Goal: Transaction & Acquisition: Purchase product/service

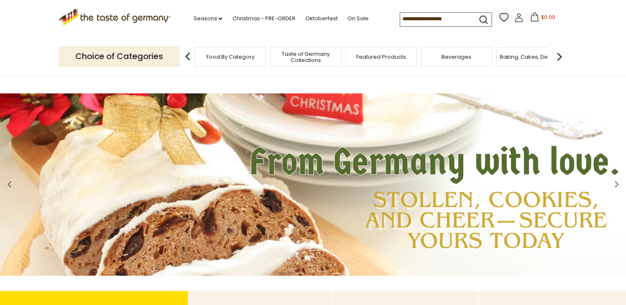
click at [234, 57] on span "Food By Category" at bounding box center [230, 57] width 48 height 6
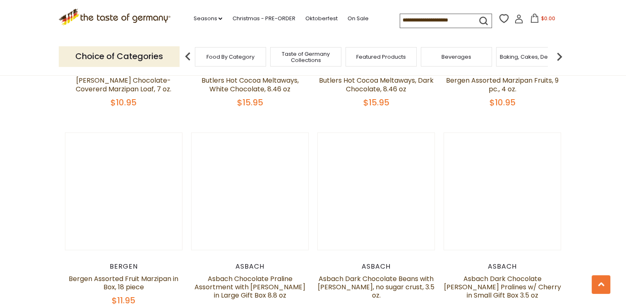
scroll to position [1406, 0]
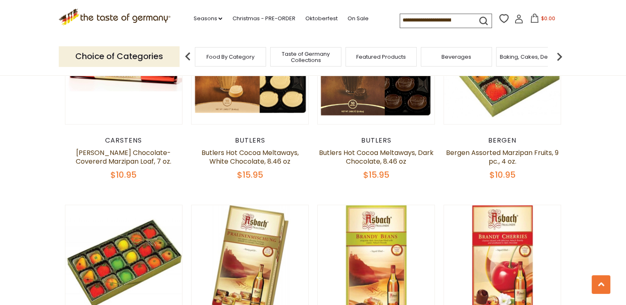
click at [426, 22] on input at bounding box center [435, 20] width 70 height 12
type input "*******"
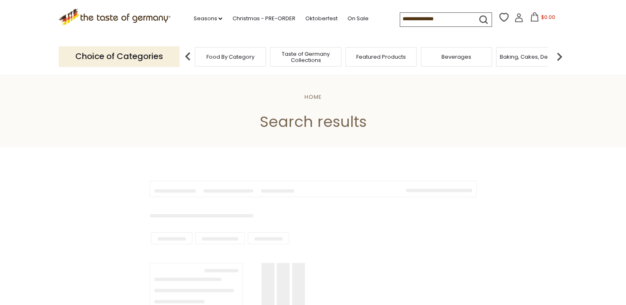
type input "*******"
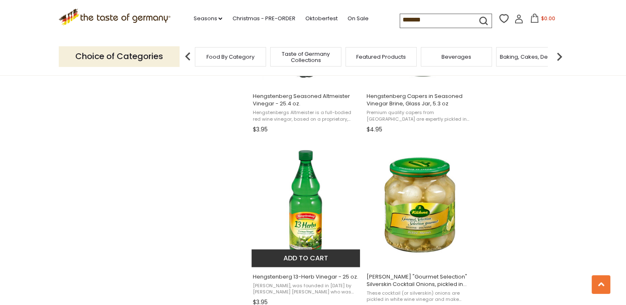
scroll to position [1075, 0]
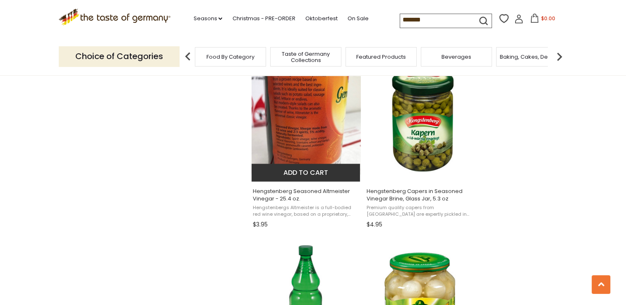
click at [314, 164] on button "Add to cart" at bounding box center [305, 173] width 109 height 18
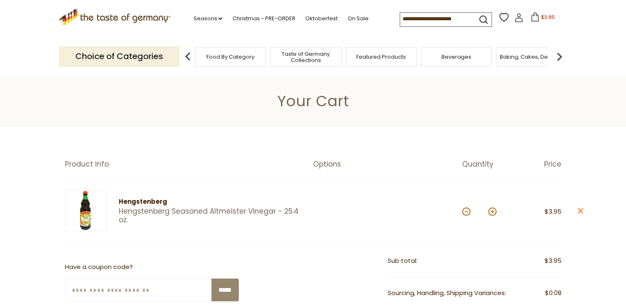
click at [144, 19] on icon ".st0{fill:#EDD300;} .st1{fill:#D33E21;}" at bounding box center [115, 17] width 112 height 17
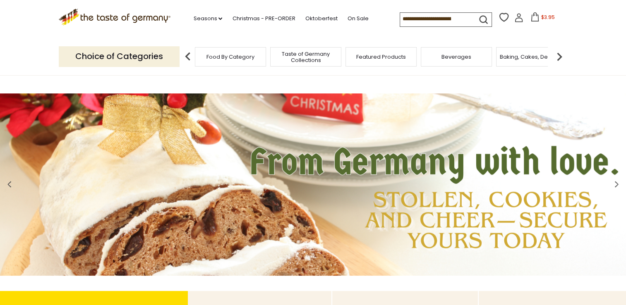
click at [317, 57] on span "Taste of Germany Collections" at bounding box center [306, 57] width 66 height 12
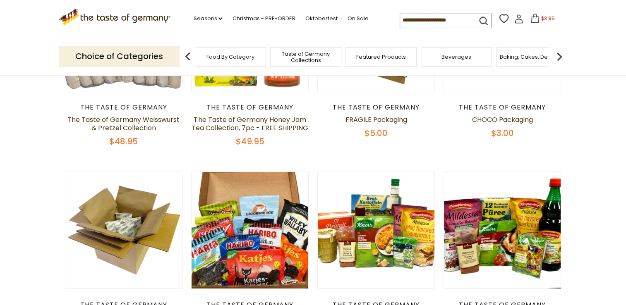
scroll to position [290, 0]
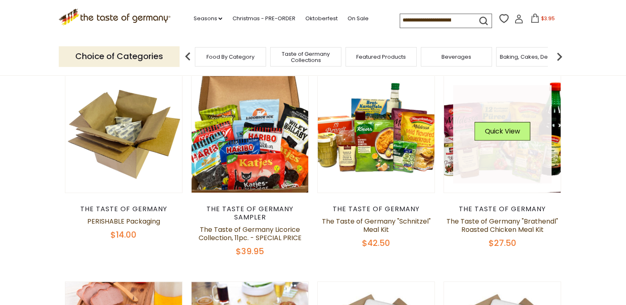
click at [493, 151] on link at bounding box center [502, 134] width 98 height 98
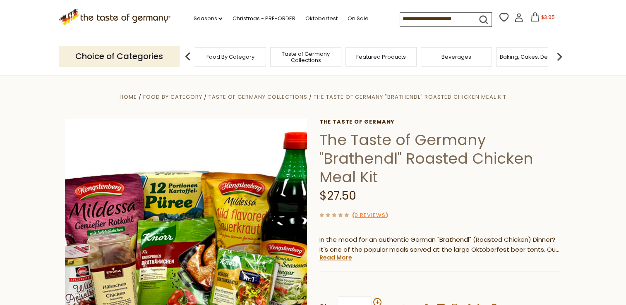
scroll to position [41, 0]
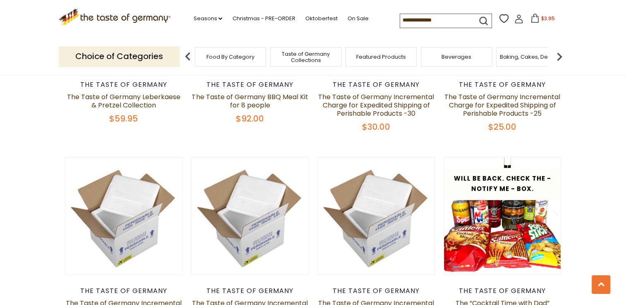
scroll to position [662, 0]
